Goal: Transaction & Acquisition: Obtain resource

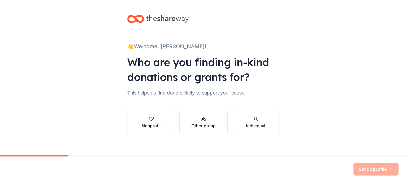
click at [158, 120] on div "button" at bounding box center [151, 118] width 19 height 5
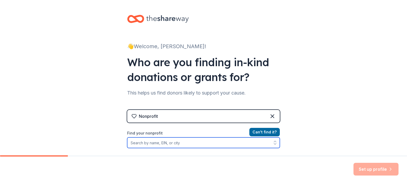
click at [201, 142] on input "Find your nonprofit" at bounding box center [203, 143] width 153 height 11
type input "[GEOGRAPHIC_DATA]"
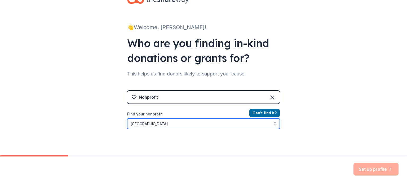
scroll to position [46, 0]
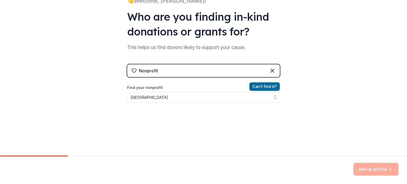
click at [266, 68] on div "Nonprofit" at bounding box center [203, 70] width 153 height 13
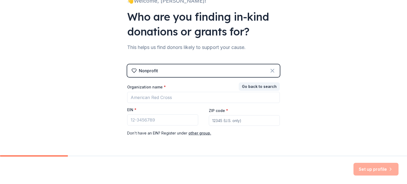
click at [269, 71] on icon at bounding box center [272, 71] width 6 height 6
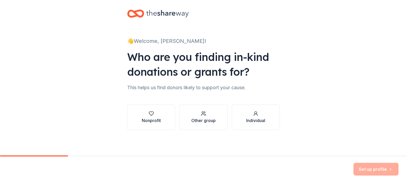
scroll to position [5, 0]
click at [196, 118] on div "Other group" at bounding box center [203, 120] width 24 height 6
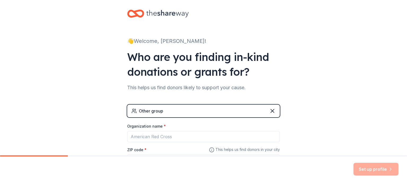
scroll to position [32, 0]
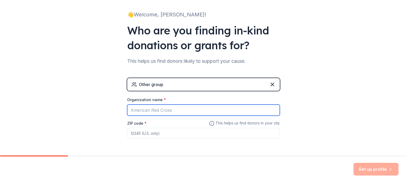
click at [199, 109] on input "Organization name *" at bounding box center [203, 110] width 153 height 11
type input "Trinity High School Musical"
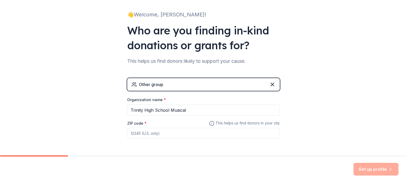
click at [189, 137] on input "ZIP code *" at bounding box center [203, 133] width 153 height 11
type input "15301"
click at [366, 166] on button "Set up profile" at bounding box center [376, 169] width 45 height 13
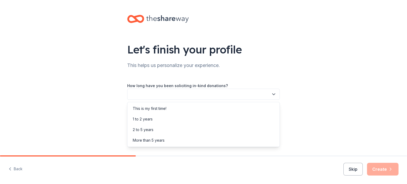
click at [174, 91] on button "button" at bounding box center [203, 94] width 153 height 11
click at [177, 141] on div "More than 5 years" at bounding box center [204, 140] width 150 height 11
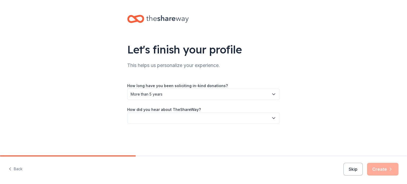
click at [176, 116] on button "button" at bounding box center [203, 118] width 153 height 11
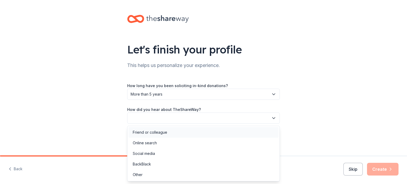
click at [171, 132] on div "Friend or colleague" at bounding box center [204, 132] width 150 height 11
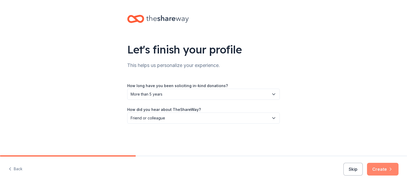
click at [384, 171] on button "Create" at bounding box center [383, 169] width 32 height 13
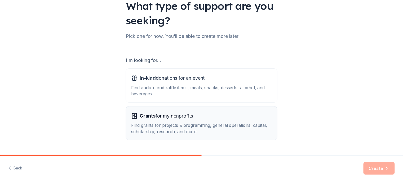
scroll to position [53, 0]
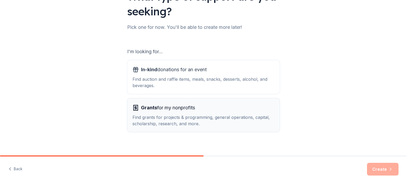
click at [187, 116] on div "Find grants for projects & programming, general operations, capital, scholarshi…" at bounding box center [204, 120] width 142 height 13
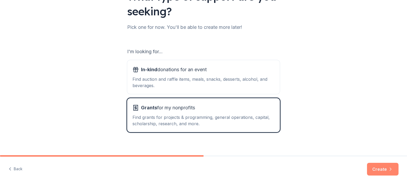
click at [383, 170] on button "Create" at bounding box center [383, 169] width 32 height 13
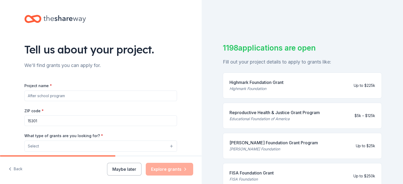
click at [76, 95] on input "Project name *" at bounding box center [100, 96] width 153 height 11
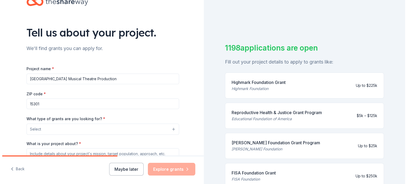
scroll to position [27, 0]
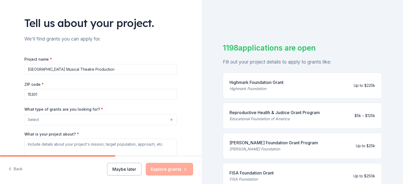
type input "[GEOGRAPHIC_DATA] Musical Theatre Production"
click at [97, 118] on button "Select" at bounding box center [100, 119] width 153 height 11
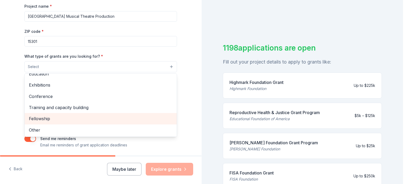
scroll to position [0, 0]
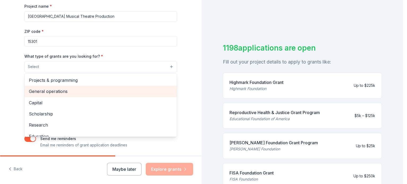
click at [90, 90] on span "General operations" at bounding box center [101, 91] width 144 height 7
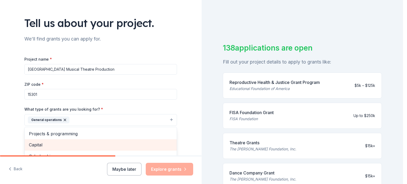
scroll to position [53, 0]
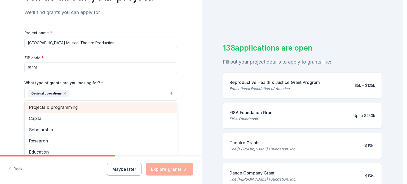
click at [101, 108] on span "Projects & programming" at bounding box center [101, 107] width 144 height 7
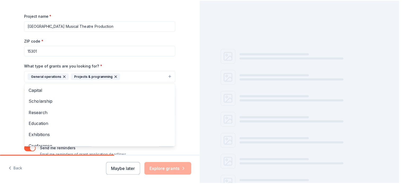
scroll to position [80, 0]
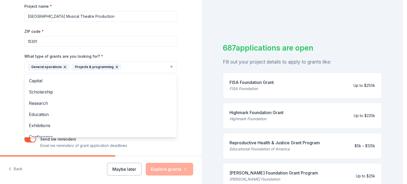
click at [193, 109] on div "Tell us about your project. We'll find grants you can apply for. Project name *…" at bounding box center [101, 47] width 202 height 254
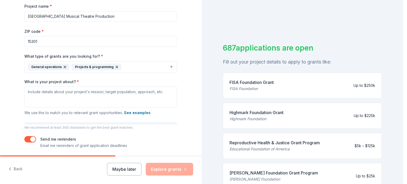
click at [109, 66] on div "Projects & programming" at bounding box center [97, 67] width 50 height 7
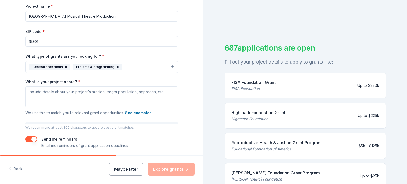
click at [116, 67] on icon "button" at bounding box center [118, 67] width 4 height 4
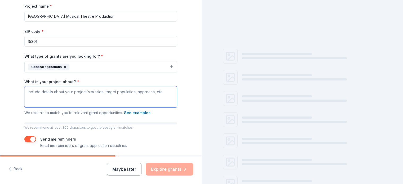
click at [105, 99] on textarea "What is your project about? *" at bounding box center [100, 96] width 153 height 21
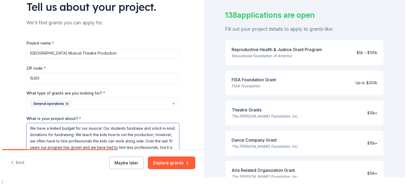
scroll to position [34, 0]
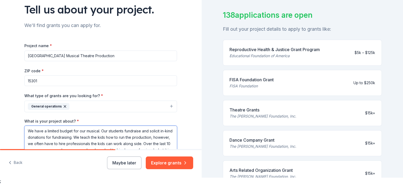
type textarea "We have a limited budget for our musical. Our students fundraise and solicit in…"
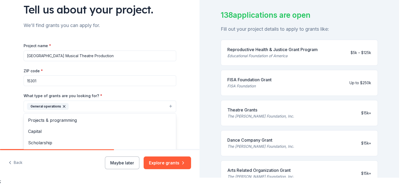
click at [95, 108] on button "General operations" at bounding box center [100, 107] width 153 height 12
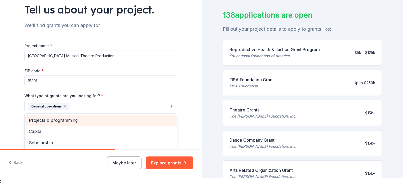
click at [92, 119] on span "Projects & programming" at bounding box center [101, 120] width 144 height 7
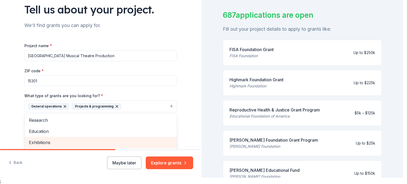
scroll to position [14, 0]
click at [112, 140] on span "Education" at bounding box center [101, 140] width 144 height 7
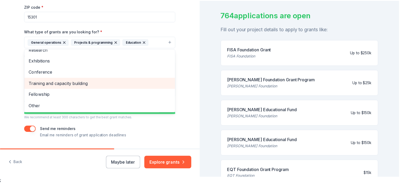
scroll to position [113, 0]
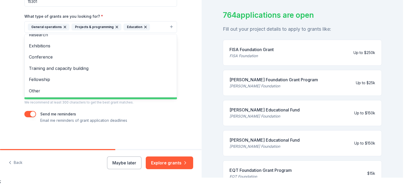
click at [173, 164] on div "Tell us about your project. We'll find grants you can apply for. Project name *…" at bounding box center [101, 86] width 202 height 184
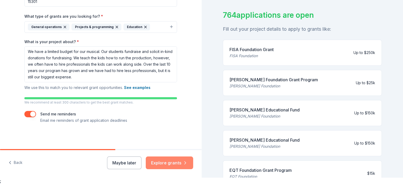
click at [174, 162] on button "Explore grants" at bounding box center [169, 163] width 47 height 13
click at [174, 162] on div "Maybe later Explore grants" at bounding box center [150, 163] width 86 height 13
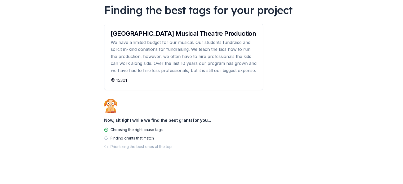
scroll to position [42, 0]
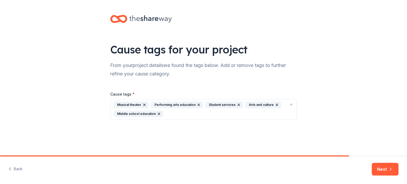
click at [129, 105] on div "Musical theater" at bounding box center [131, 105] width 35 height 7
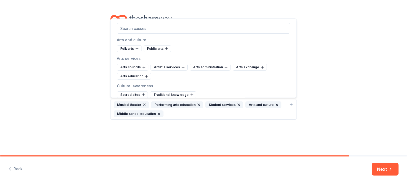
click at [178, 113] on div "Musical theater Performing arts education Student services Arts and culture Mid…" at bounding box center [200, 110] width 173 height 16
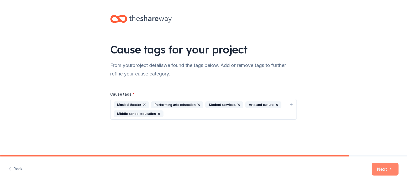
click at [380, 166] on button "Next" at bounding box center [385, 169] width 27 height 13
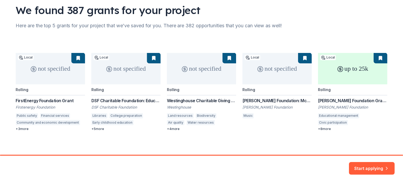
scroll to position [42, 0]
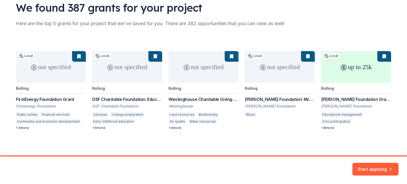
click at [40, 75] on div "not specified Local Rolling FirstEnergy Foundation Grant Firstenergy Foundation…" at bounding box center [203, 90] width 375 height 79
click at [374, 167] on button "Start applying" at bounding box center [376, 166] width 46 height 13
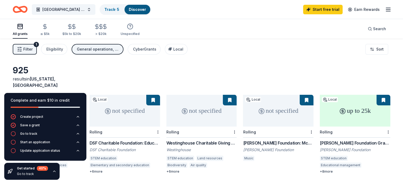
click at [139, 74] on div "925 results in [US_STATE], [GEOGRAPHIC_DATA]" at bounding box center [202, 76] width 378 height 23
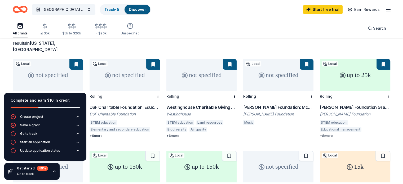
scroll to position [27, 0]
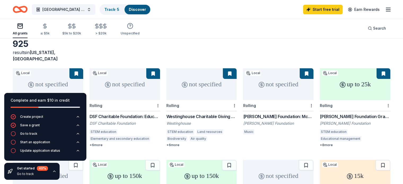
click at [53, 171] on icon "button" at bounding box center [54, 171] width 2 height 1
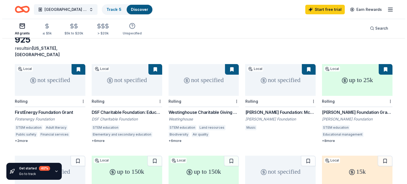
scroll to position [0, 0]
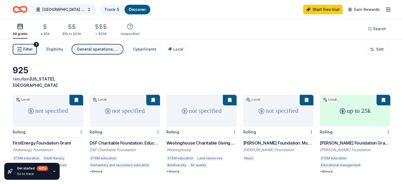
click at [289, 111] on div "not specified" at bounding box center [278, 111] width 71 height 32
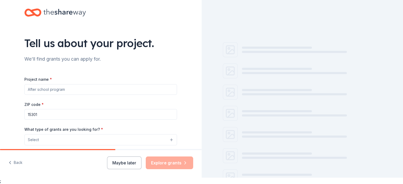
scroll to position [6, 0]
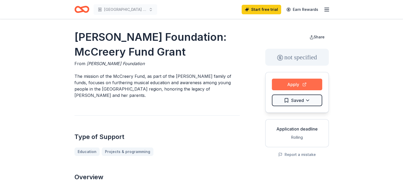
click at [293, 84] on button "Apply" at bounding box center [297, 85] width 50 height 12
